Goal: Task Accomplishment & Management: Manage account settings

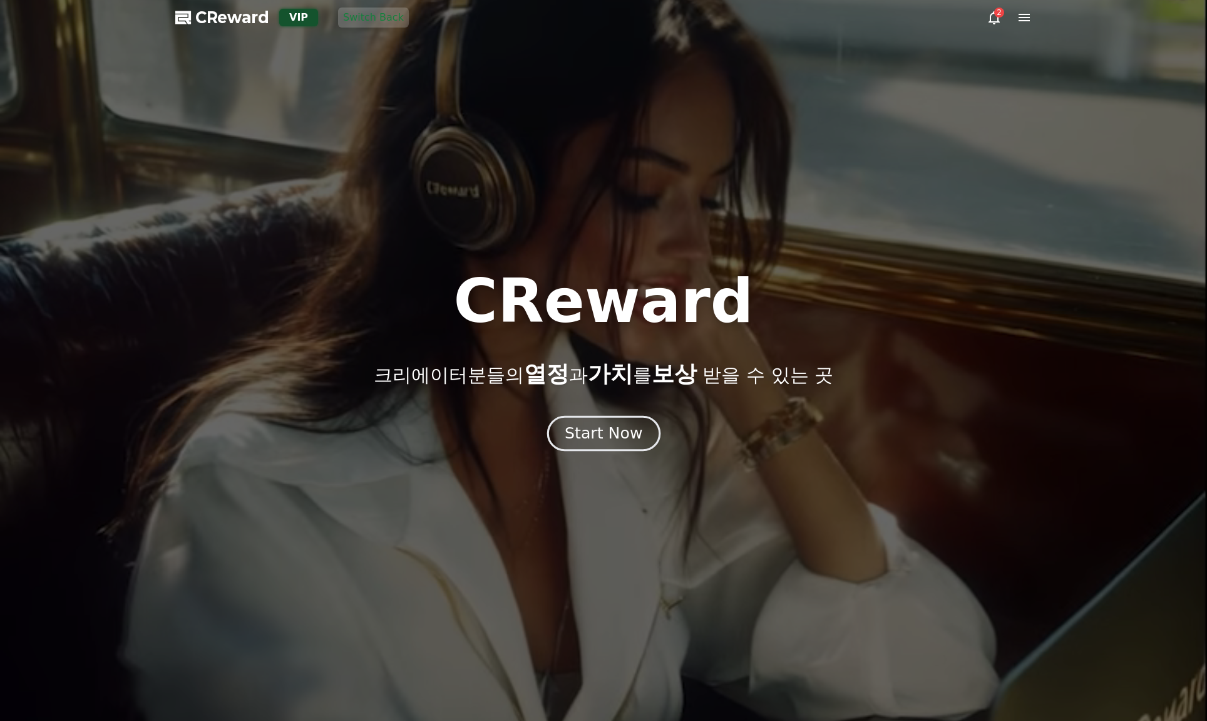
click at [589, 419] on button "Start Now" at bounding box center [603, 433] width 113 height 36
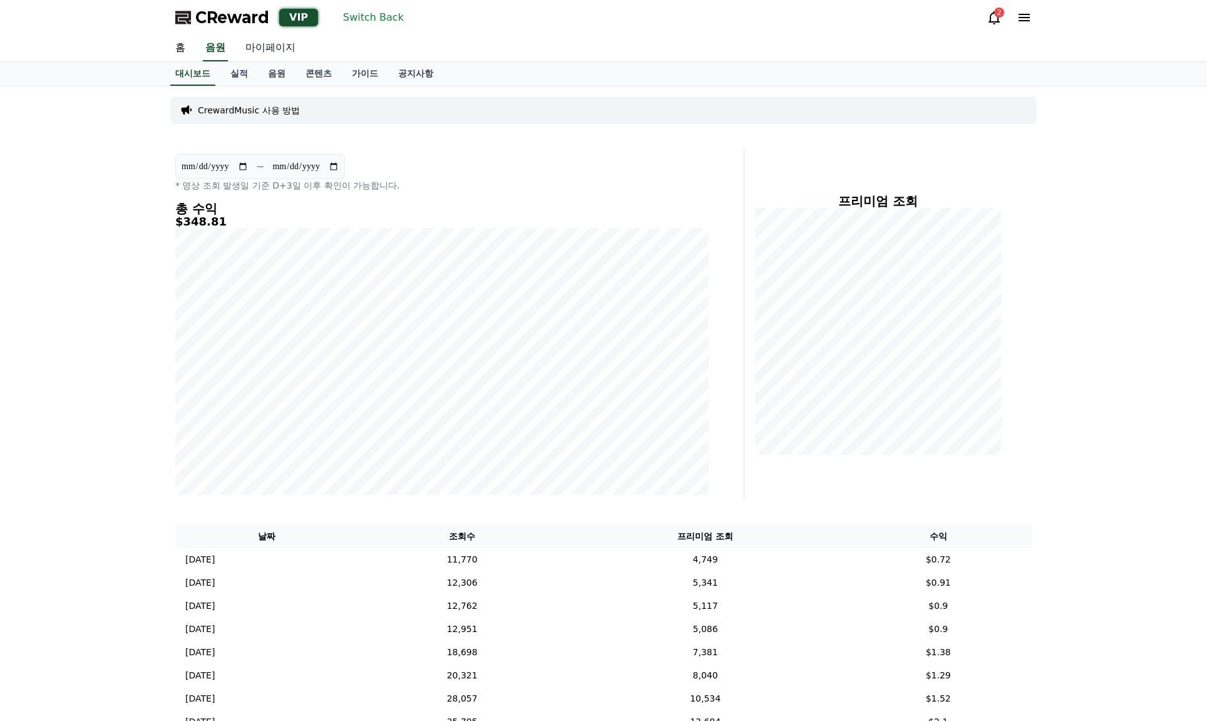
click at [277, 47] on link "마이페이지" at bounding box center [270, 48] width 70 height 26
select select "**********"
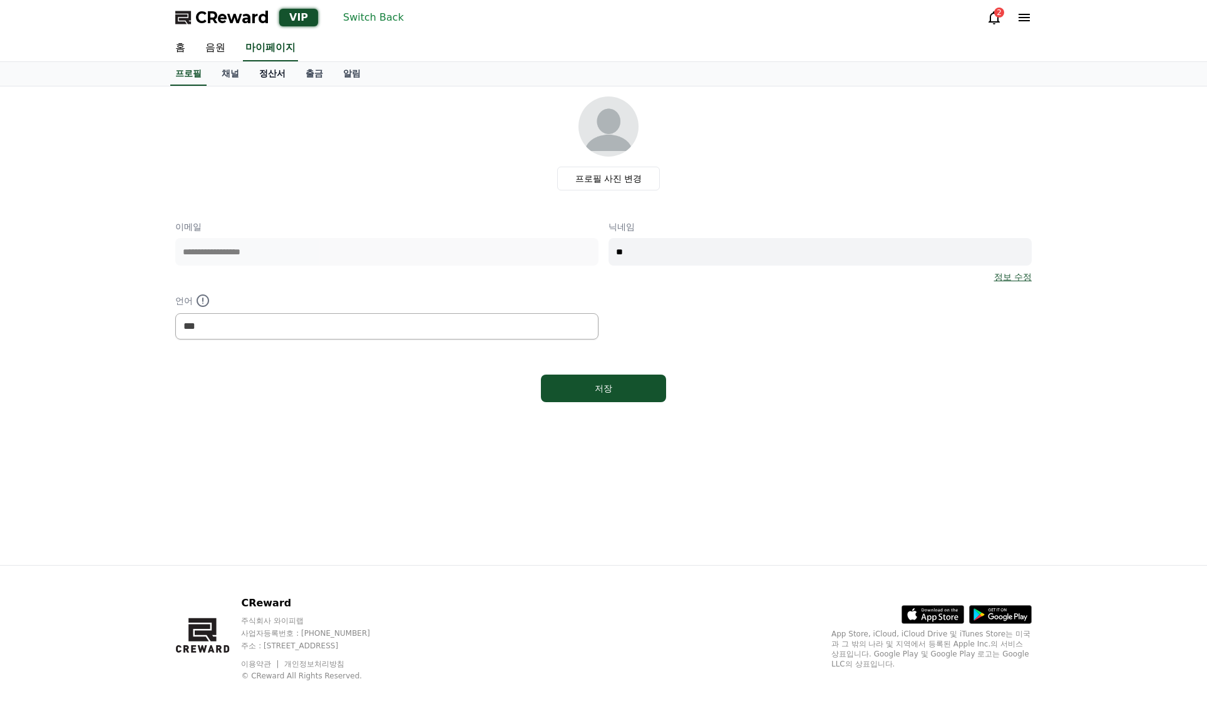
drag, startPoint x: 269, startPoint y: 61, endPoint x: 267, endPoint y: 81, distance: 20.1
click at [267, 81] on link "정산서" at bounding box center [272, 74] width 46 height 24
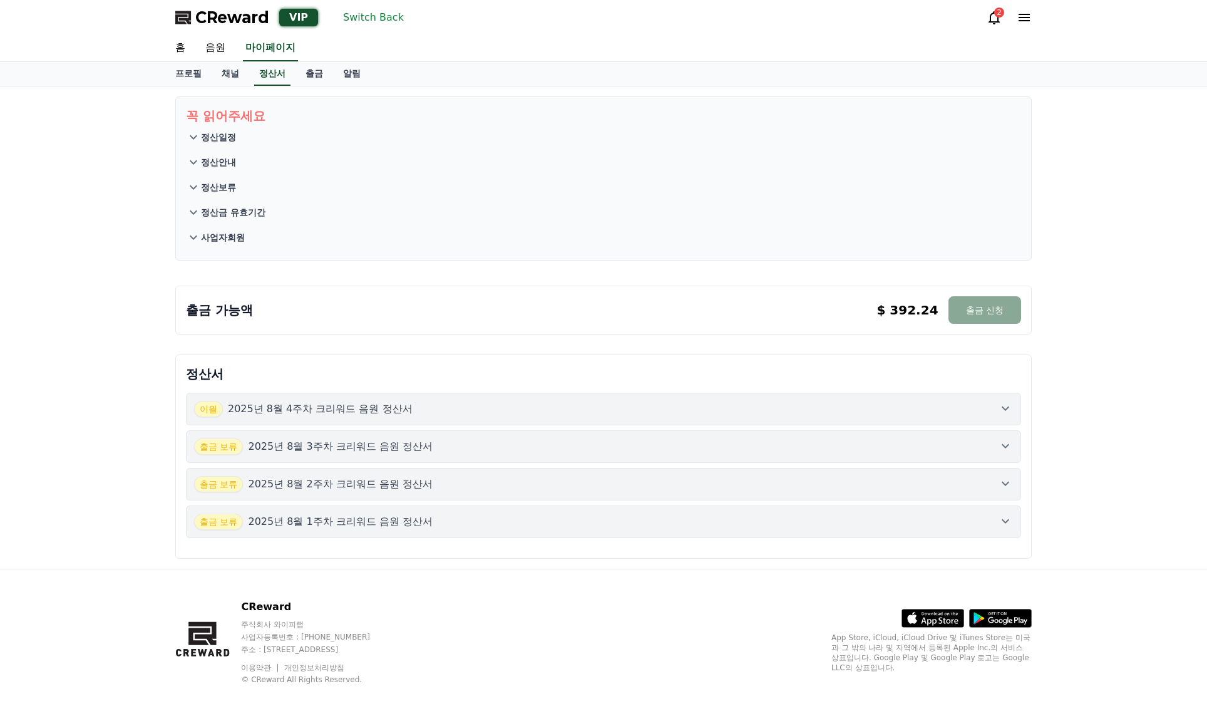
click at [587, 336] on div "출금 가능액 $ 392.24 출금 신청 $ 392.24 출금 신청" at bounding box center [603, 308] width 867 height 64
click at [366, 26] on button "Switch Back" at bounding box center [373, 18] width 71 height 20
